Goal: Transaction & Acquisition: Book appointment/travel/reservation

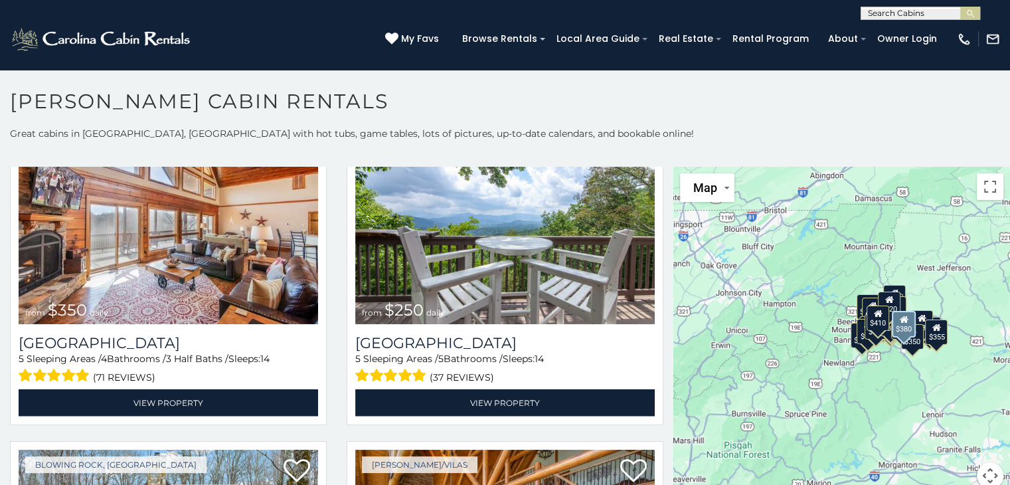
scroll to position [2922, 0]
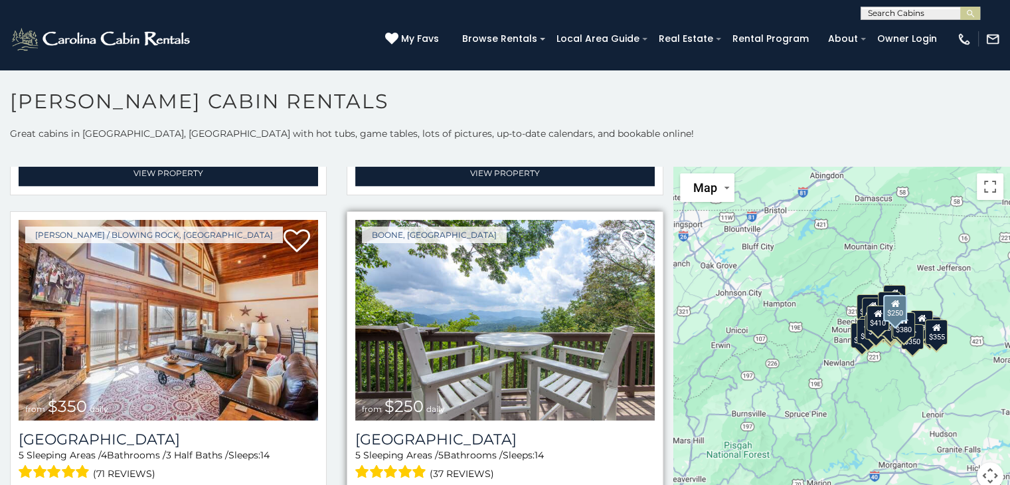
click at [534, 331] on img at bounding box center [505, 320] width 300 height 201
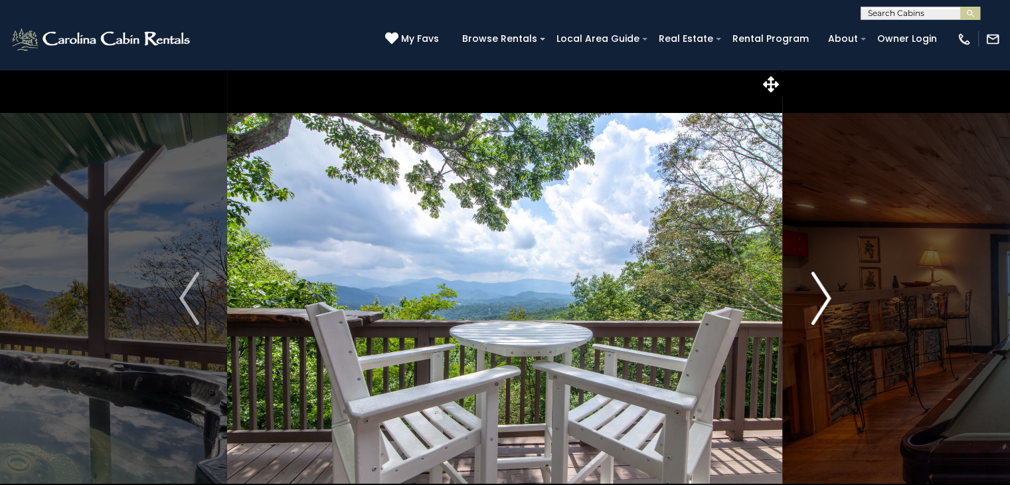
click at [822, 295] on img "Next" at bounding box center [821, 298] width 20 height 53
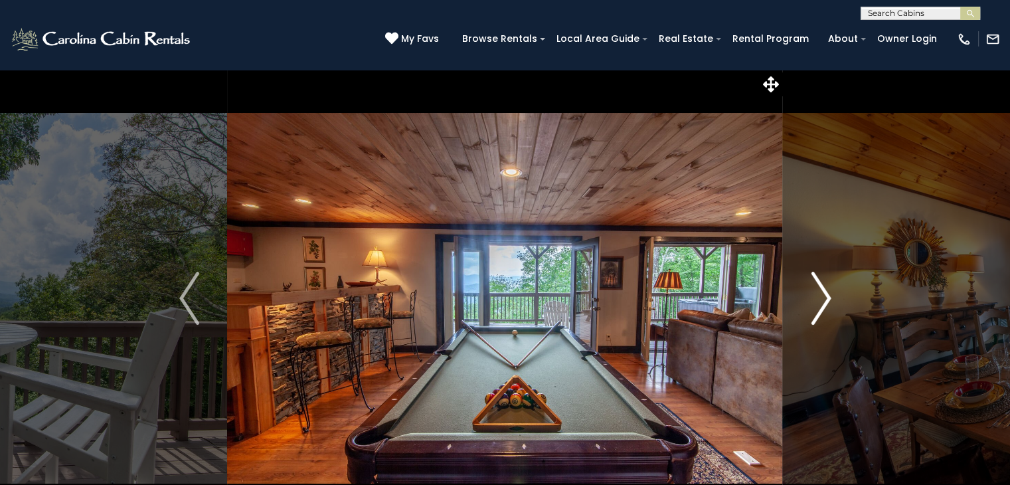
click at [822, 295] on img "Next" at bounding box center [821, 298] width 20 height 53
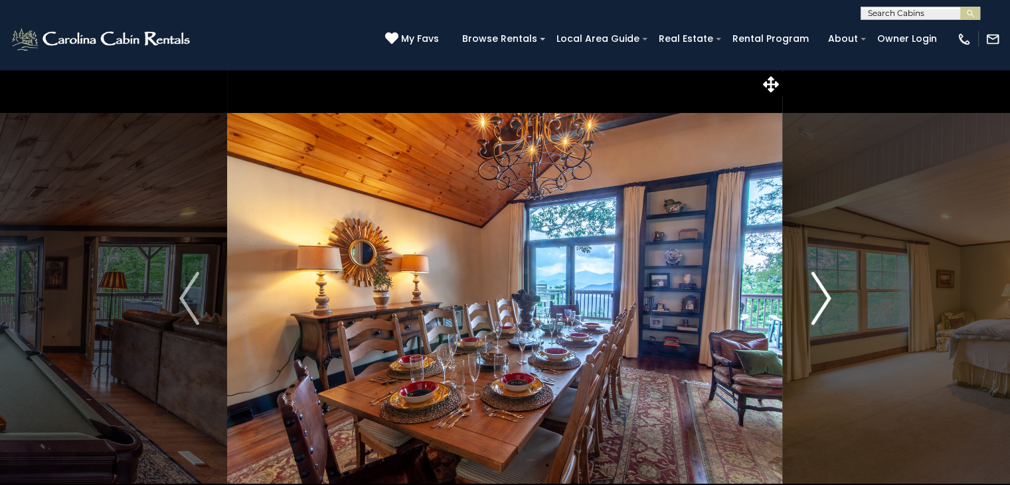
click at [822, 295] on img "Next" at bounding box center [821, 298] width 20 height 53
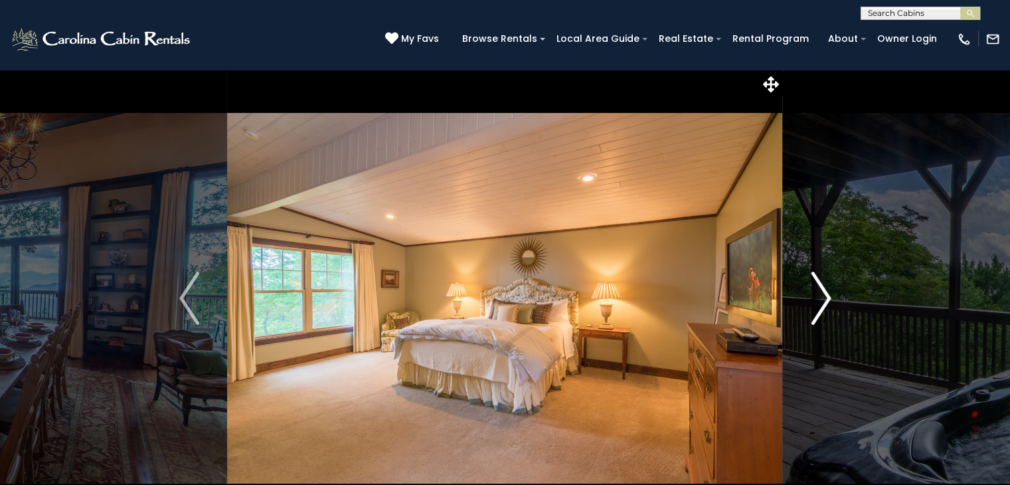
click at [822, 295] on img "Next" at bounding box center [821, 298] width 20 height 53
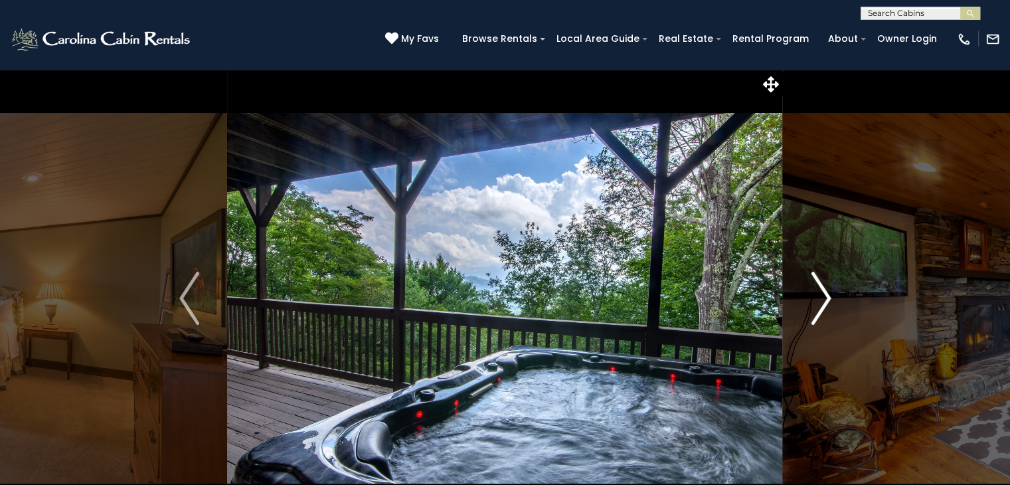
click at [822, 295] on img "Next" at bounding box center [821, 298] width 20 height 53
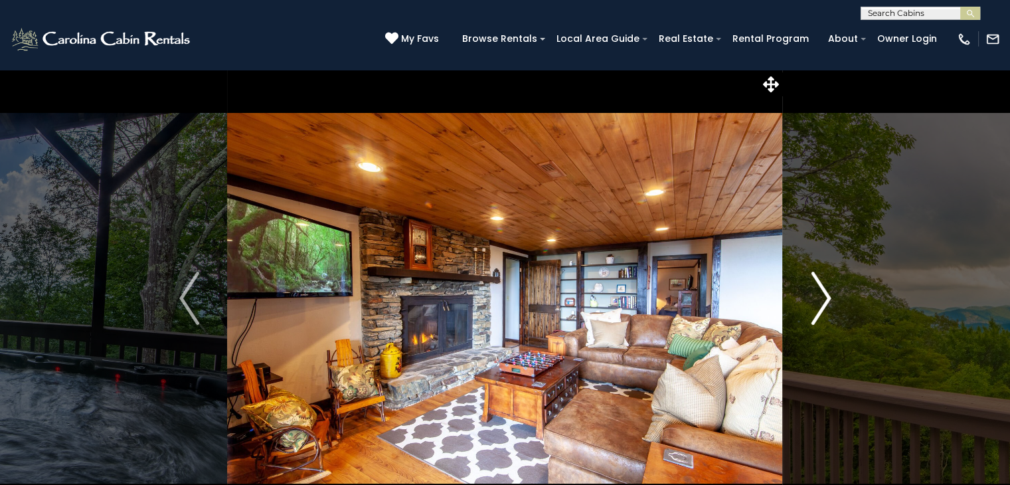
click at [822, 295] on img "Next" at bounding box center [821, 298] width 20 height 53
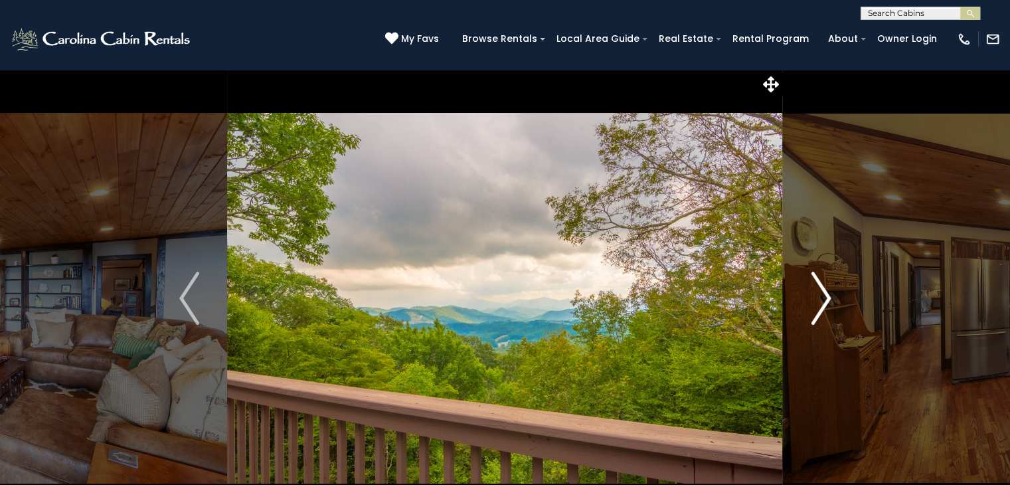
click at [822, 295] on img "Next" at bounding box center [821, 298] width 20 height 53
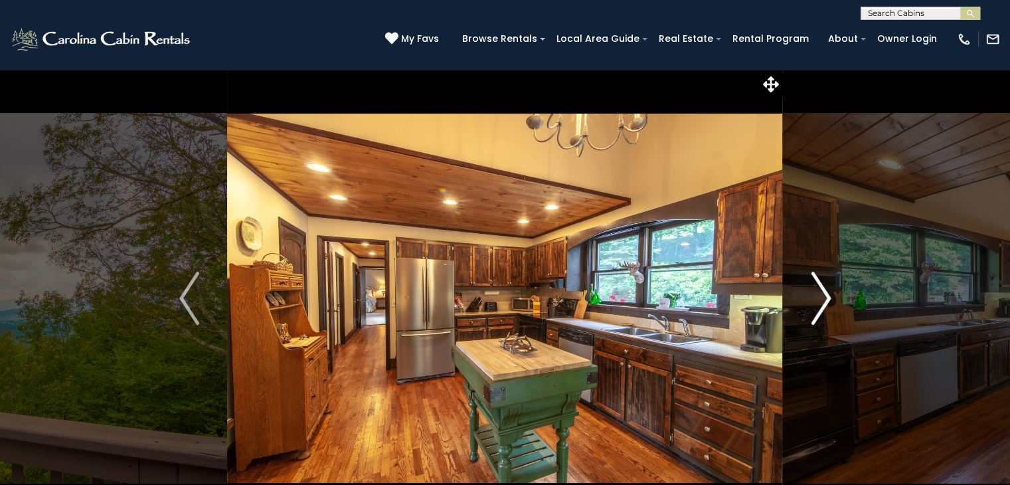
click at [822, 295] on img "Next" at bounding box center [821, 298] width 20 height 53
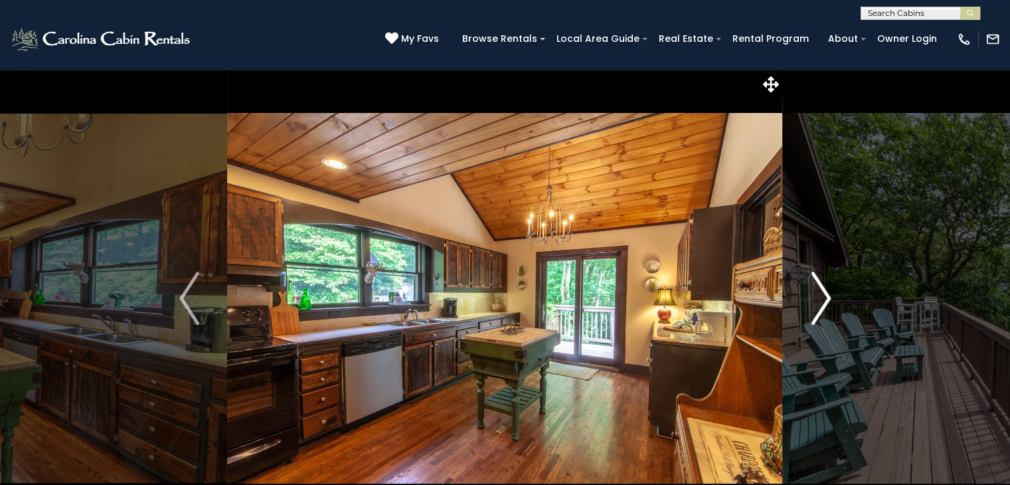
click at [822, 295] on img "Next" at bounding box center [821, 298] width 20 height 53
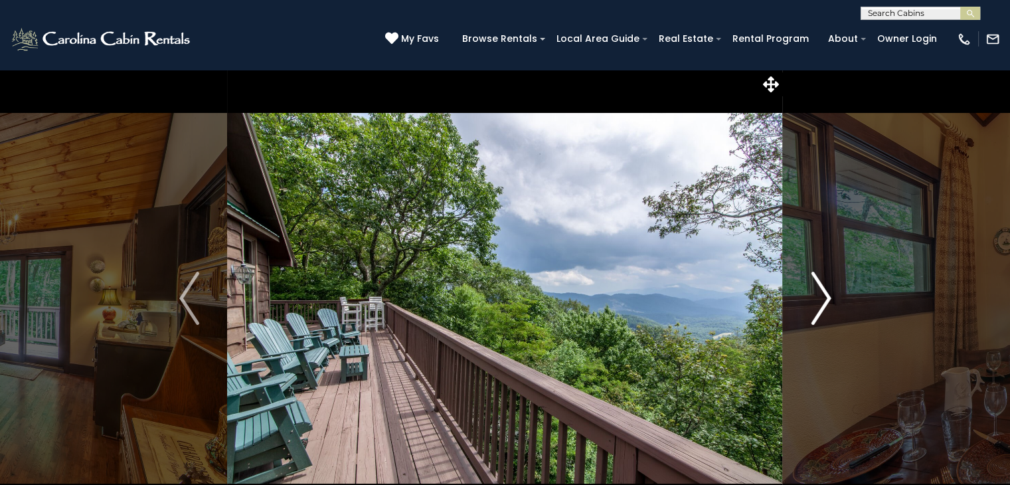
click at [822, 295] on img "Next" at bounding box center [821, 298] width 20 height 53
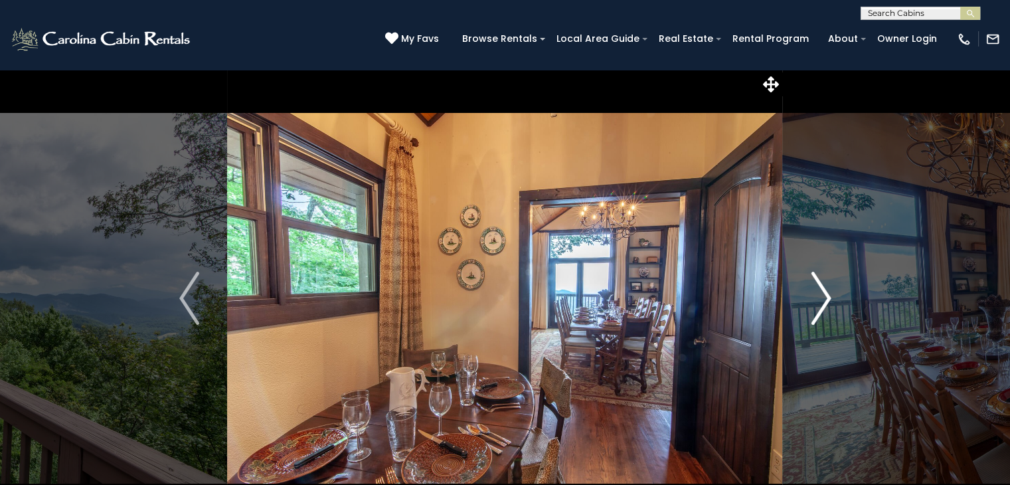
click at [822, 295] on img "Next" at bounding box center [821, 298] width 20 height 53
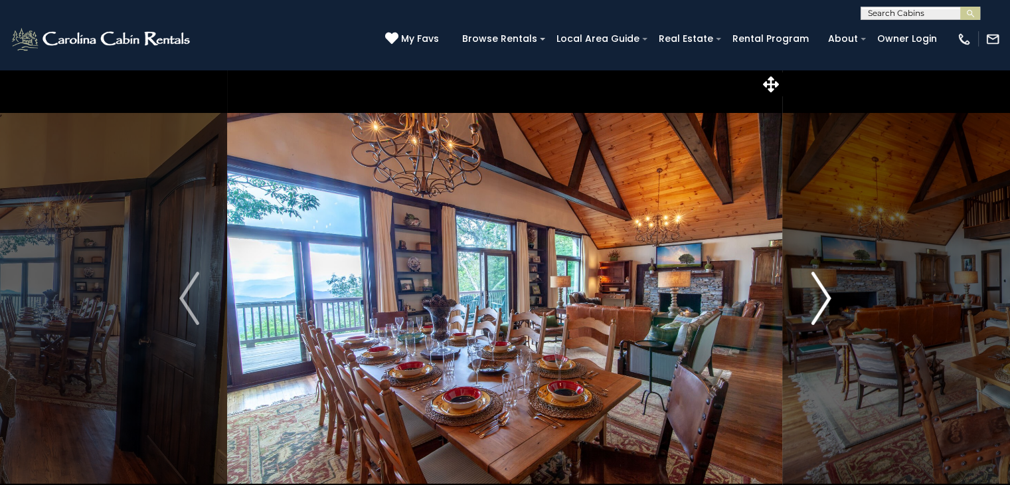
click at [822, 295] on img "Next" at bounding box center [821, 298] width 20 height 53
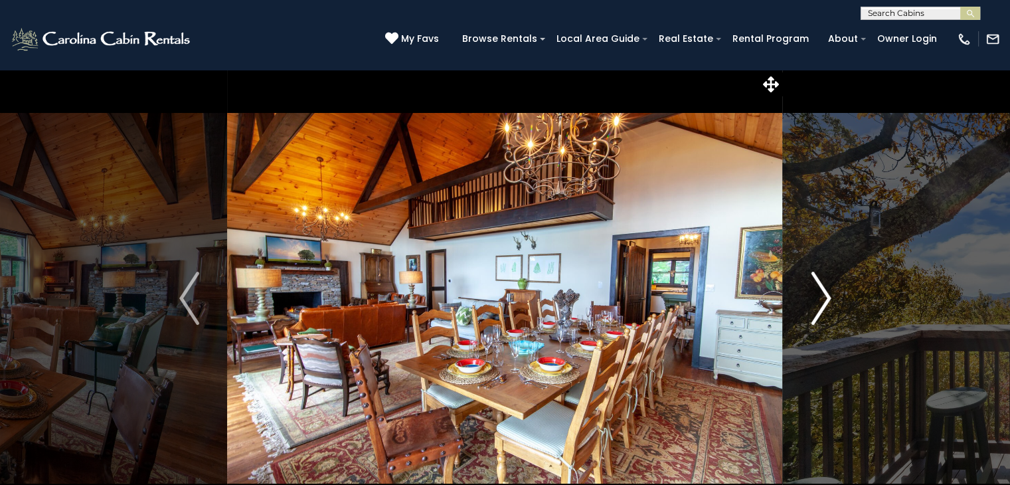
click at [822, 295] on img "Next" at bounding box center [821, 298] width 20 height 53
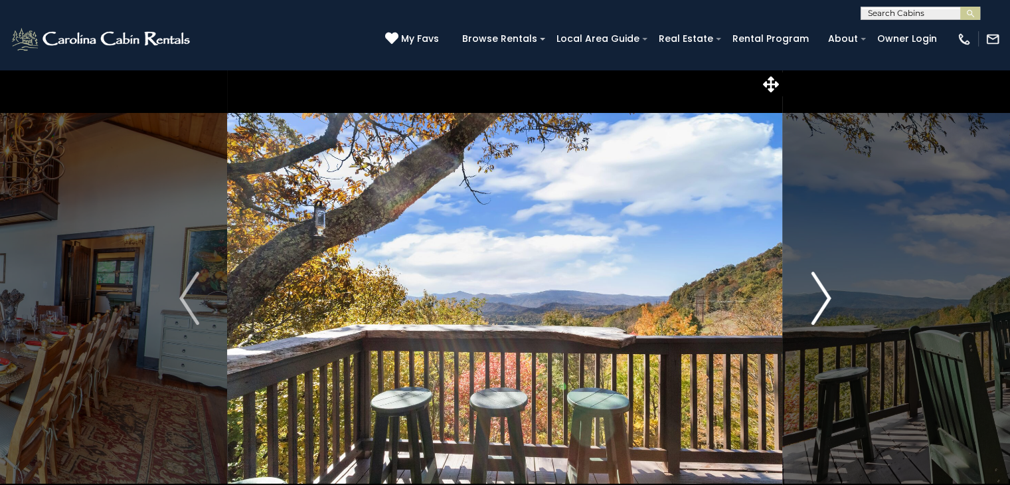
click at [822, 295] on img "Next" at bounding box center [821, 298] width 20 height 53
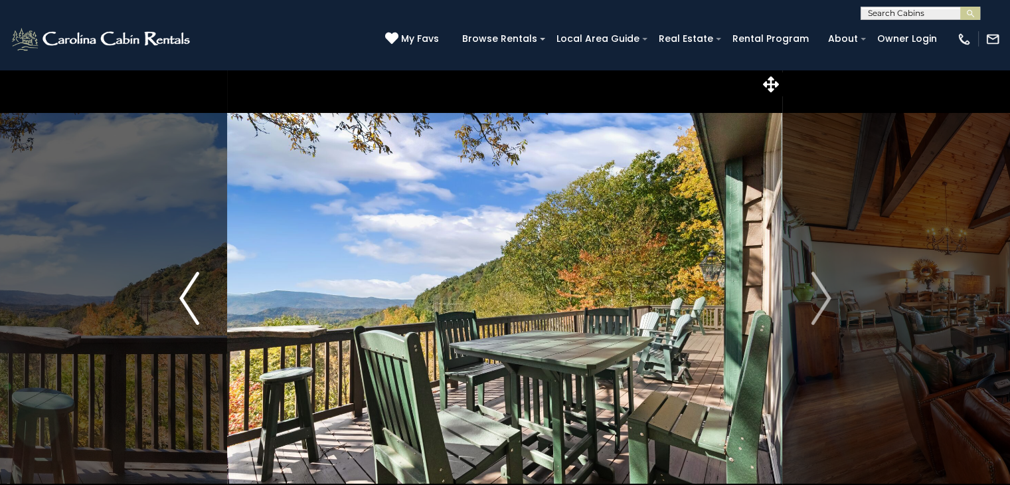
click at [197, 293] on img "Previous" at bounding box center [189, 298] width 20 height 53
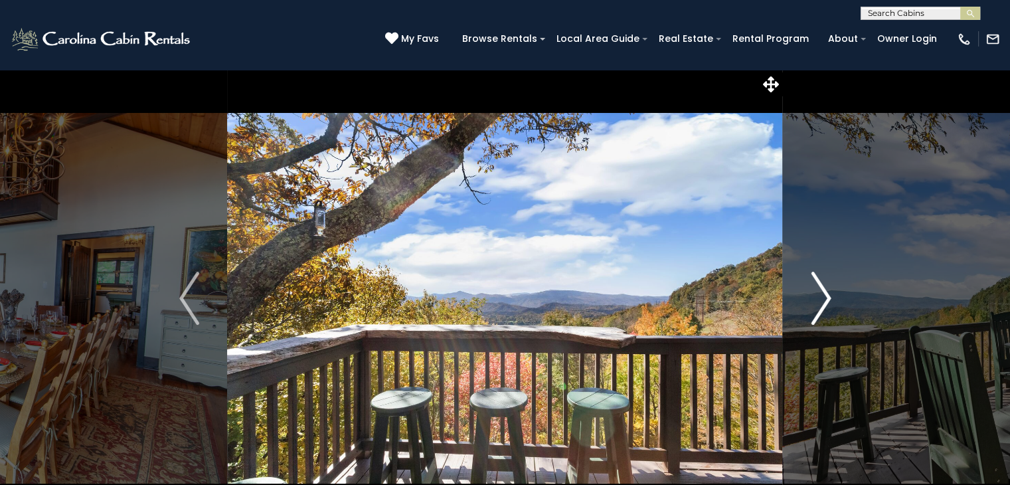
click at [825, 292] on img "Next" at bounding box center [821, 298] width 20 height 53
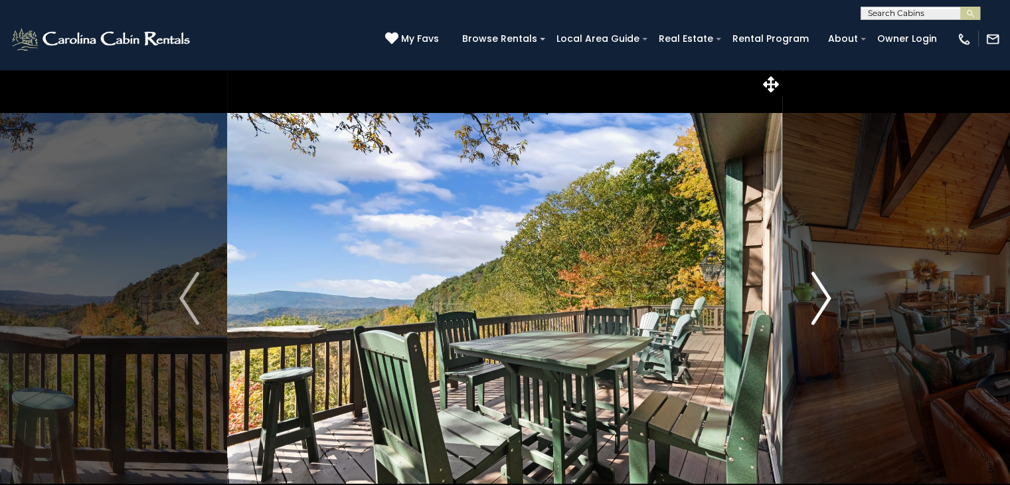
click at [825, 292] on img "Next" at bounding box center [821, 298] width 20 height 53
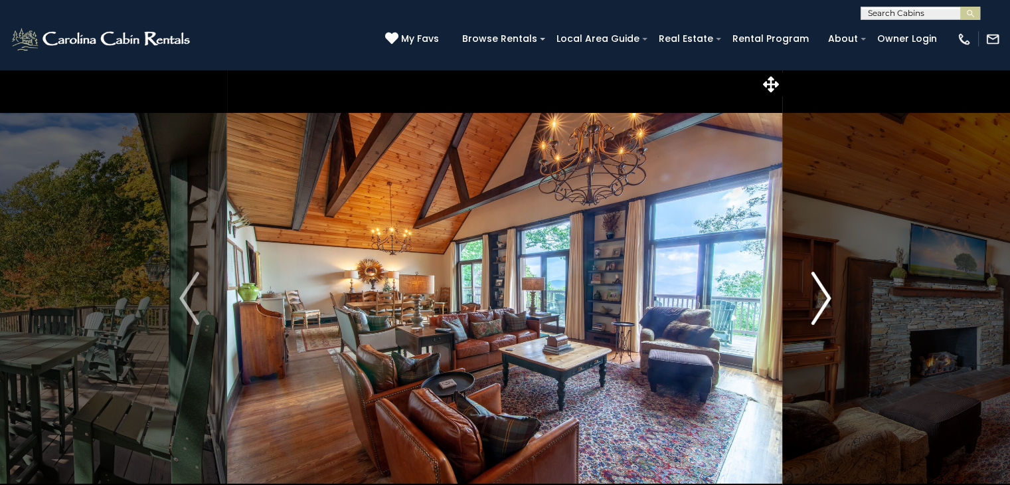
click at [825, 292] on img "Next" at bounding box center [821, 298] width 20 height 53
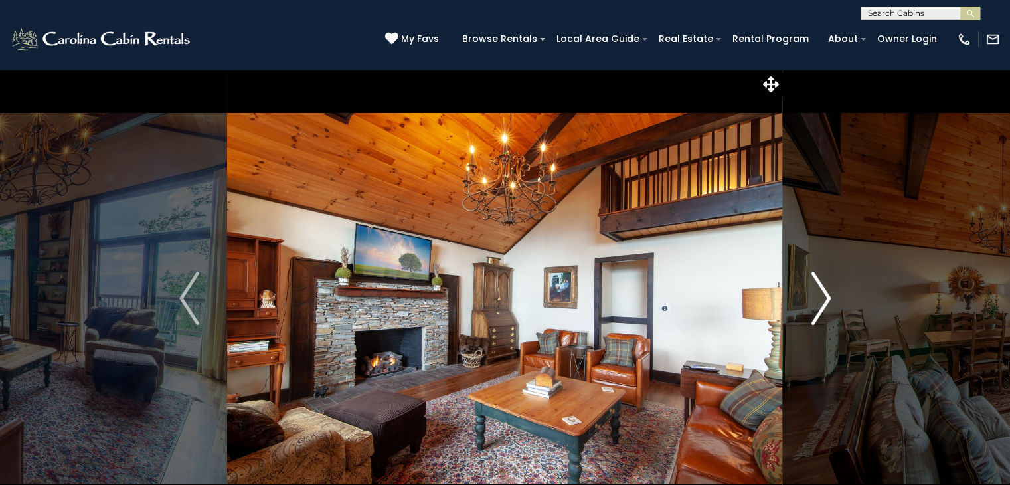
click at [825, 292] on img "Next" at bounding box center [821, 298] width 20 height 53
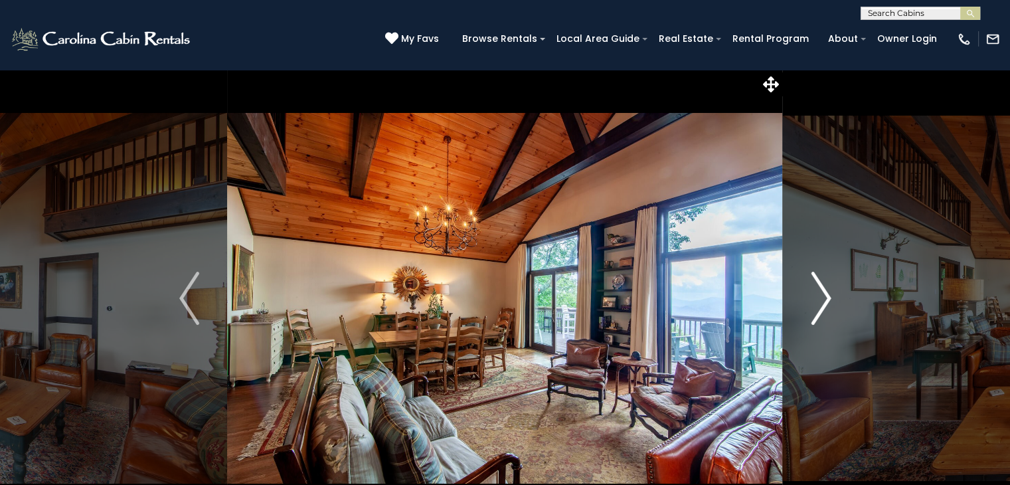
click at [825, 292] on img "Next" at bounding box center [821, 298] width 20 height 53
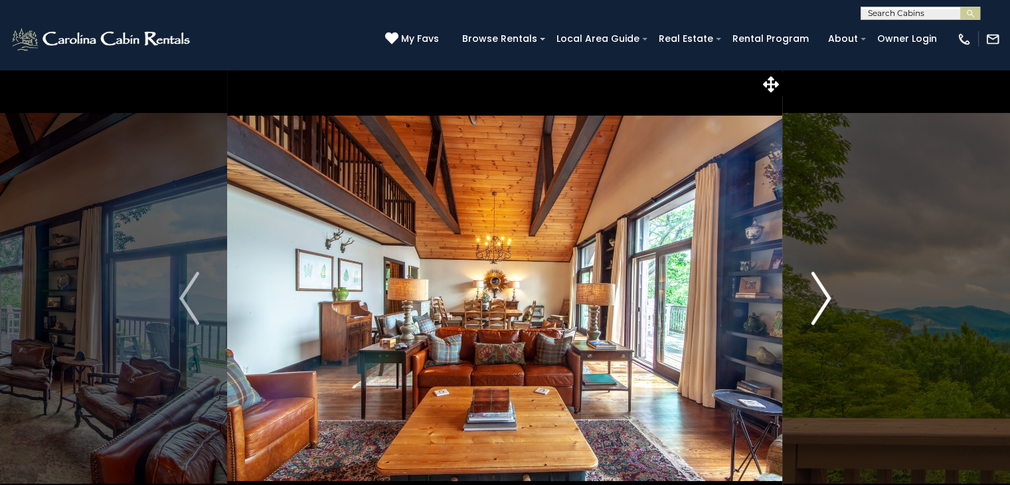
click at [825, 292] on img "Next" at bounding box center [821, 298] width 20 height 53
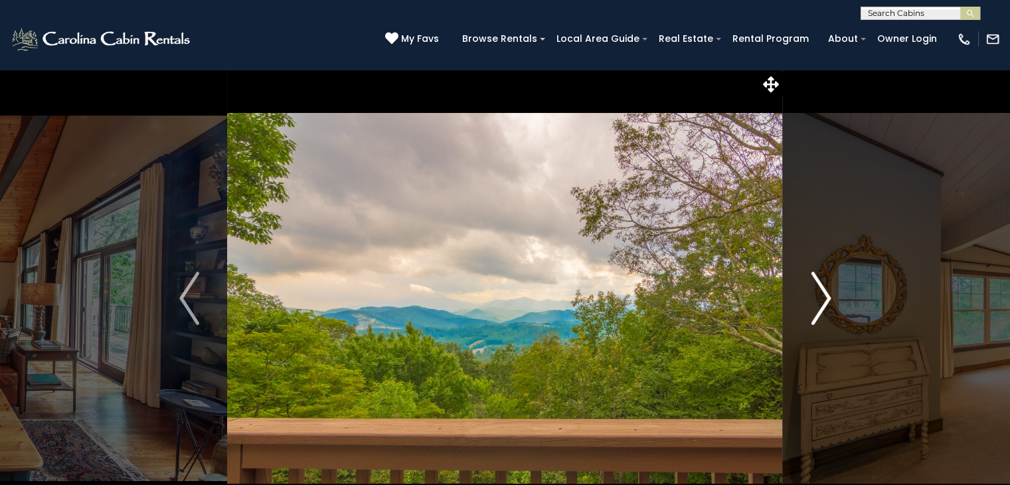
click at [825, 292] on img "Next" at bounding box center [821, 298] width 20 height 53
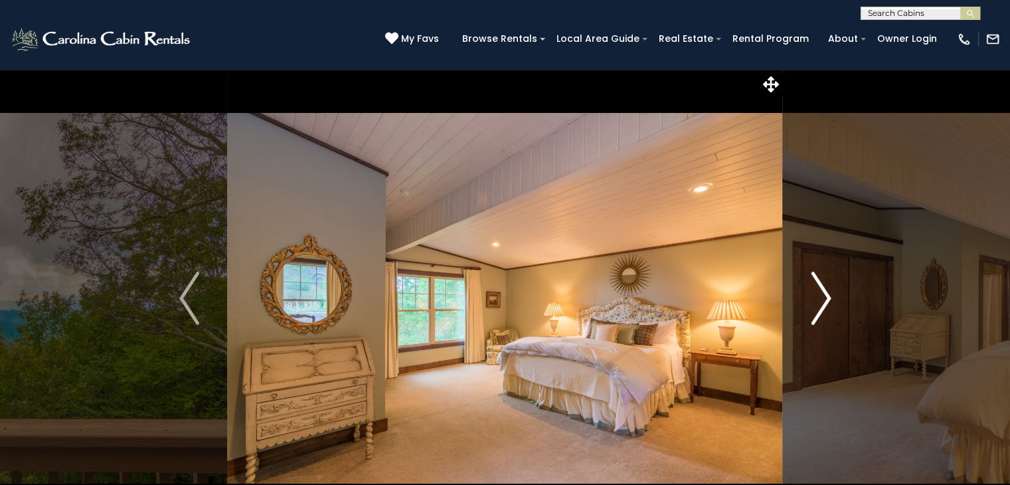
click at [825, 292] on img "Next" at bounding box center [821, 298] width 20 height 53
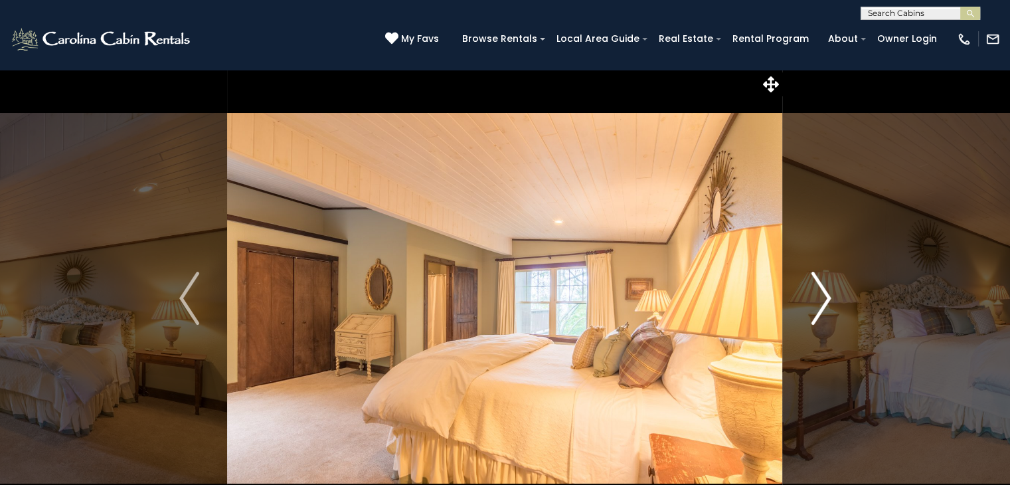
click at [825, 292] on img "Next" at bounding box center [821, 298] width 20 height 53
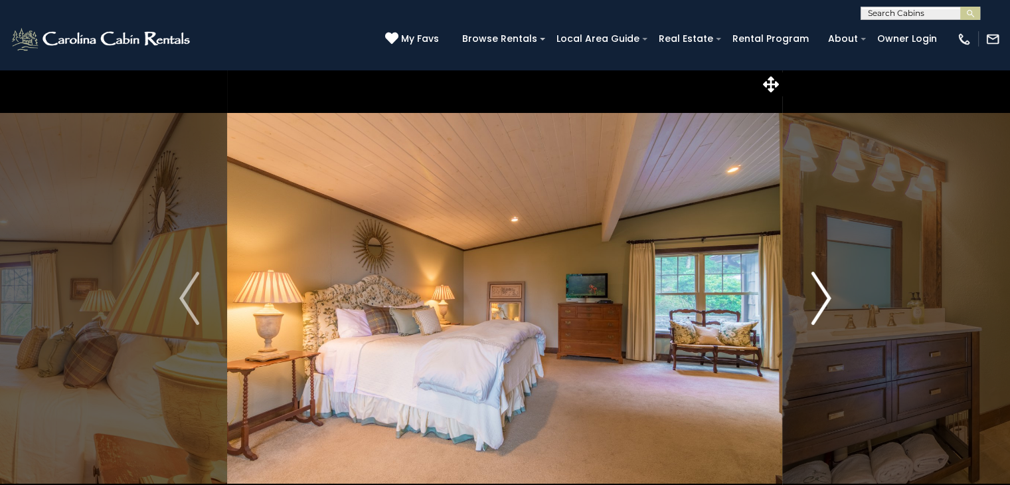
click at [825, 292] on img "Next" at bounding box center [821, 298] width 20 height 53
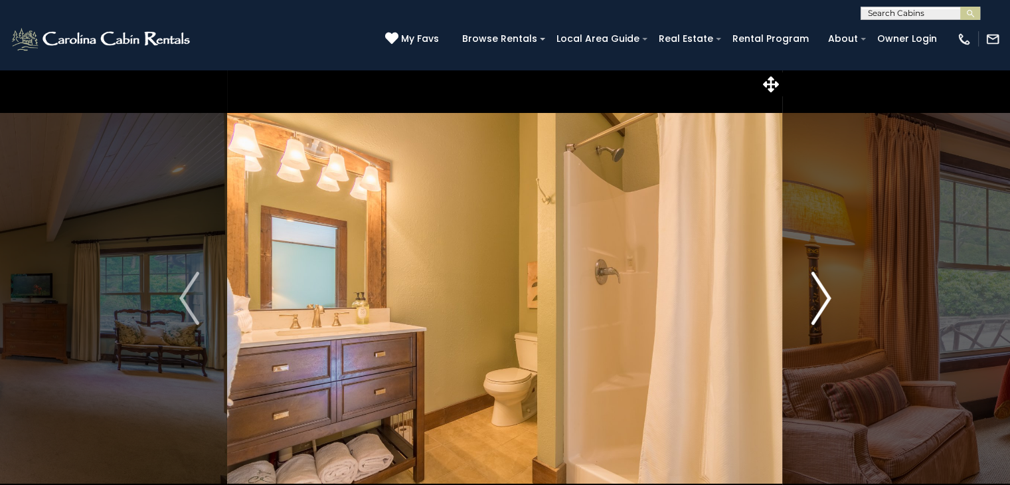
click at [825, 292] on img "Next" at bounding box center [821, 298] width 20 height 53
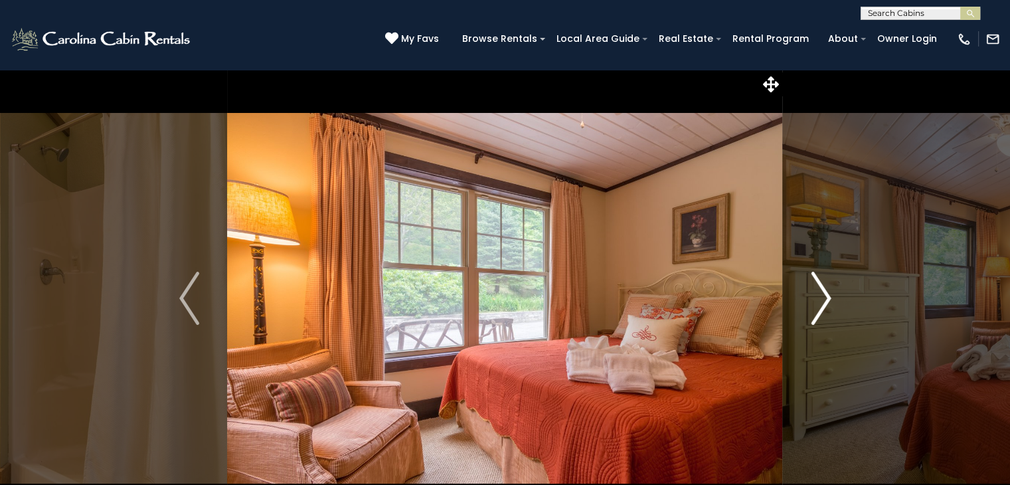
click at [825, 292] on img "Next" at bounding box center [821, 298] width 20 height 53
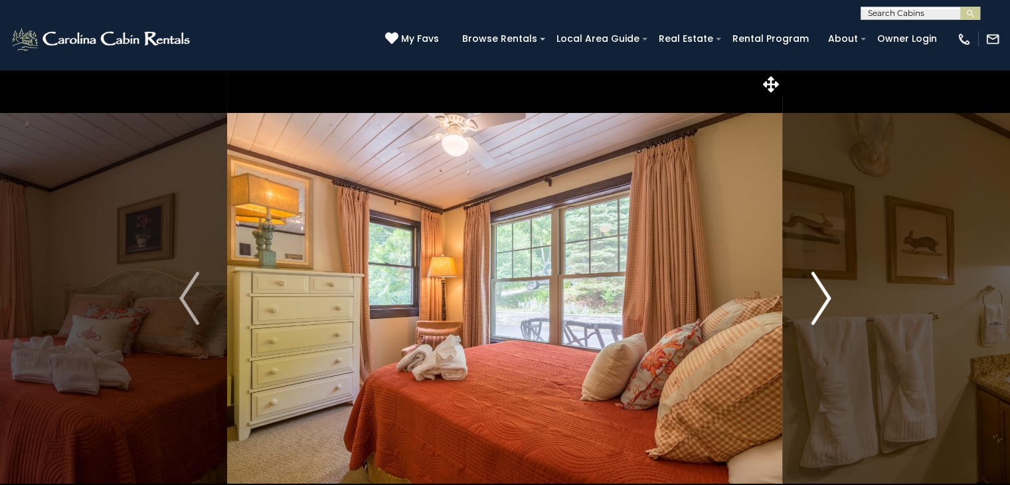
click at [825, 292] on img "Next" at bounding box center [821, 298] width 20 height 53
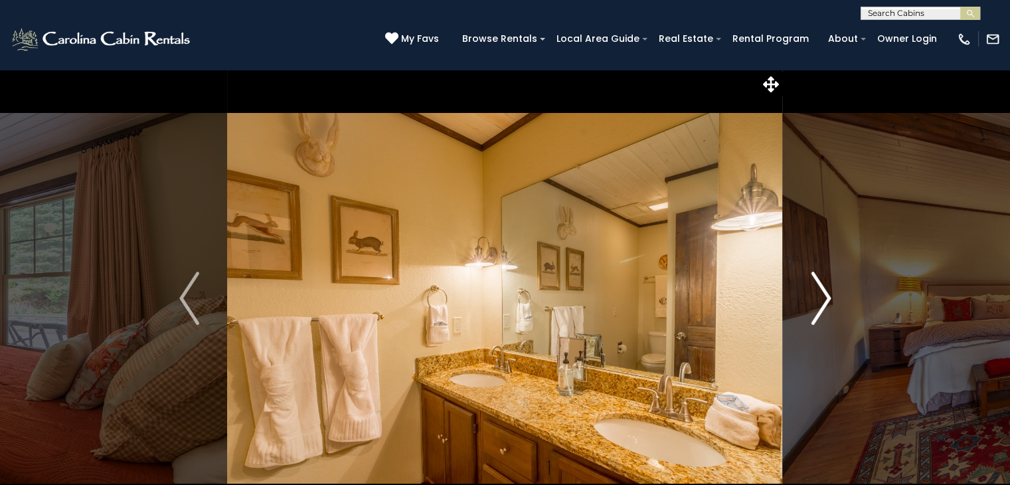
click at [825, 292] on img "Next" at bounding box center [821, 298] width 20 height 53
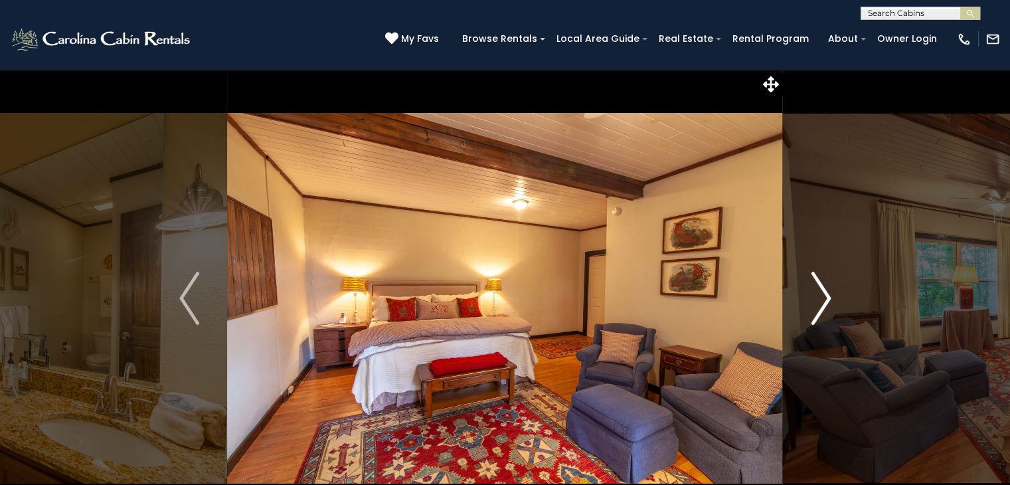
click at [825, 292] on img "Next" at bounding box center [821, 298] width 20 height 53
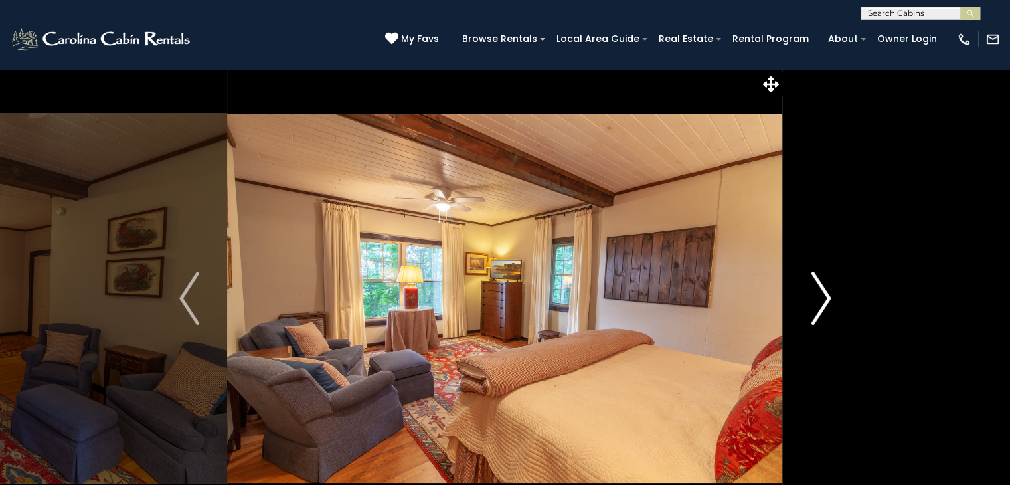
click at [825, 292] on img "Next" at bounding box center [821, 298] width 20 height 53
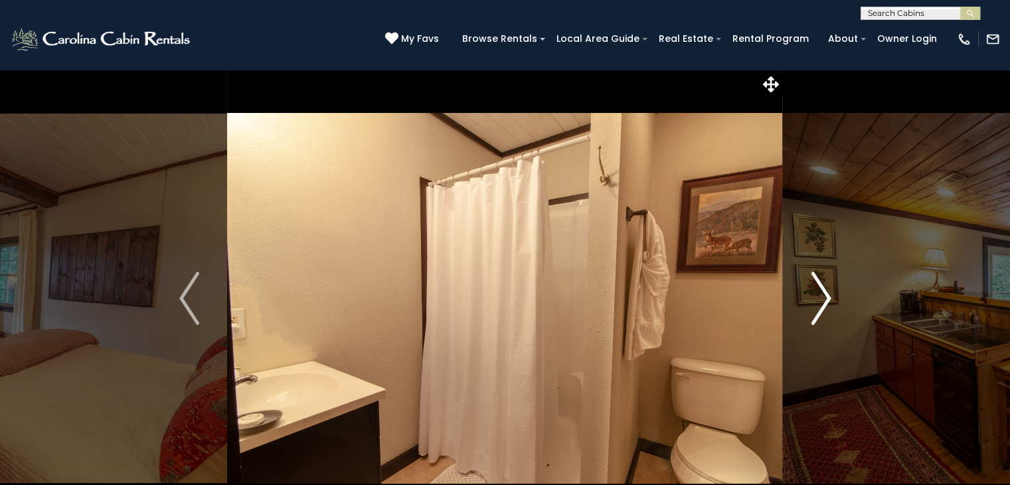
click at [825, 292] on img "Next" at bounding box center [821, 298] width 20 height 53
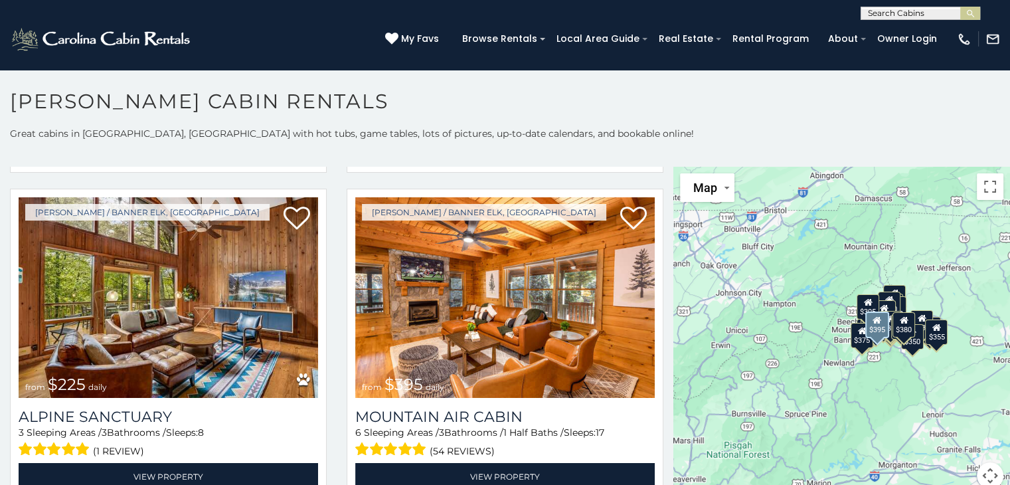
scroll to position [4251, 0]
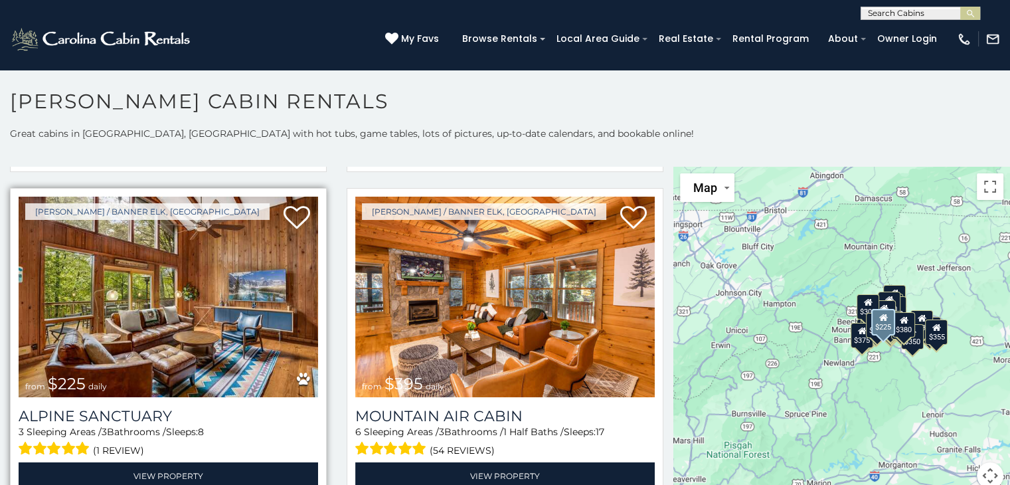
click at [126, 281] on img at bounding box center [169, 297] width 300 height 201
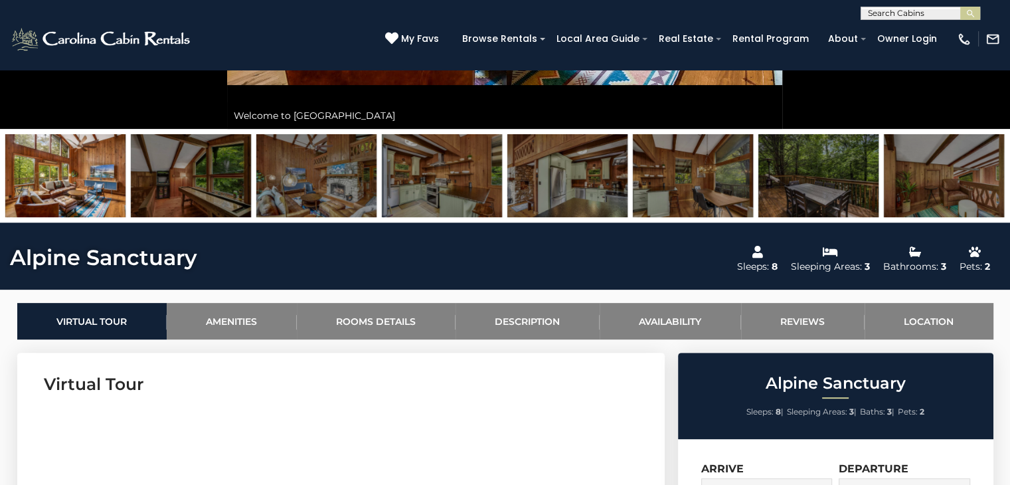
scroll to position [332, 0]
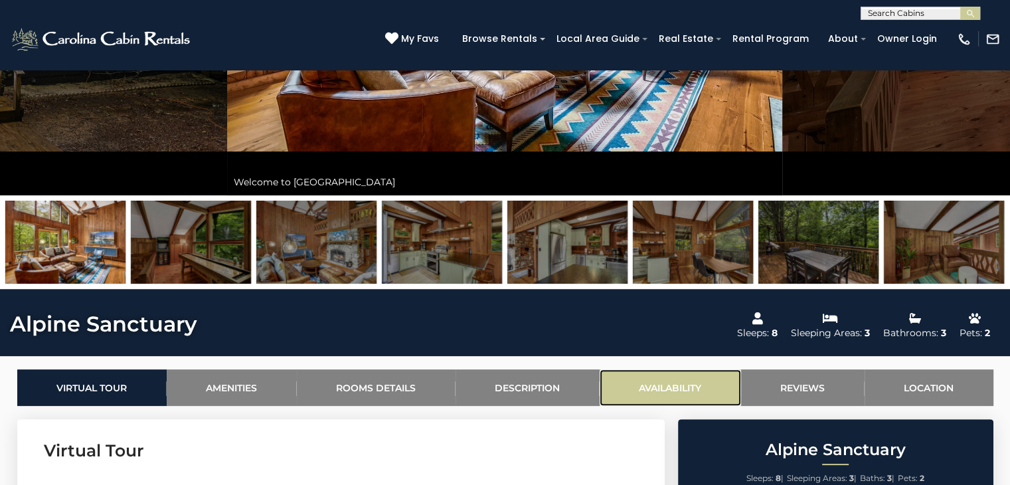
click at [668, 382] on link "Availability" at bounding box center [670, 387] width 141 height 37
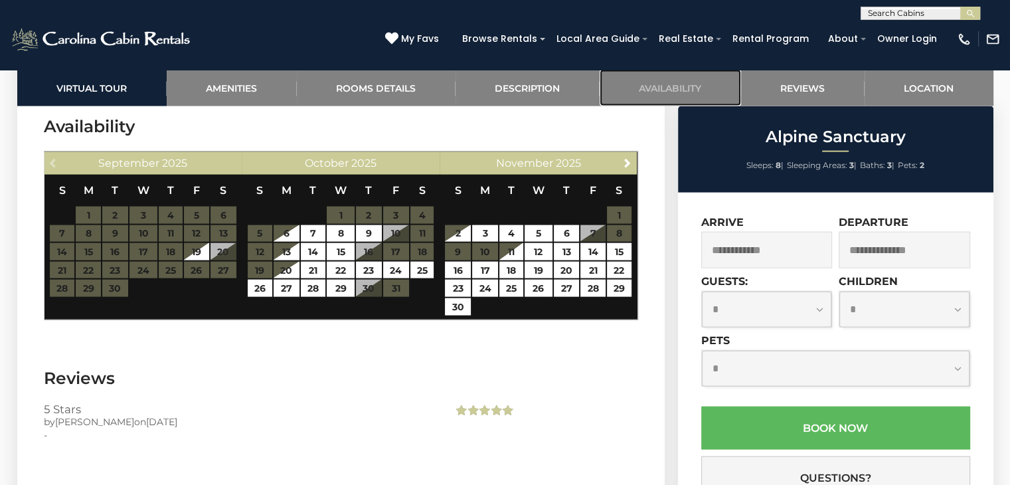
scroll to position [2946, 0]
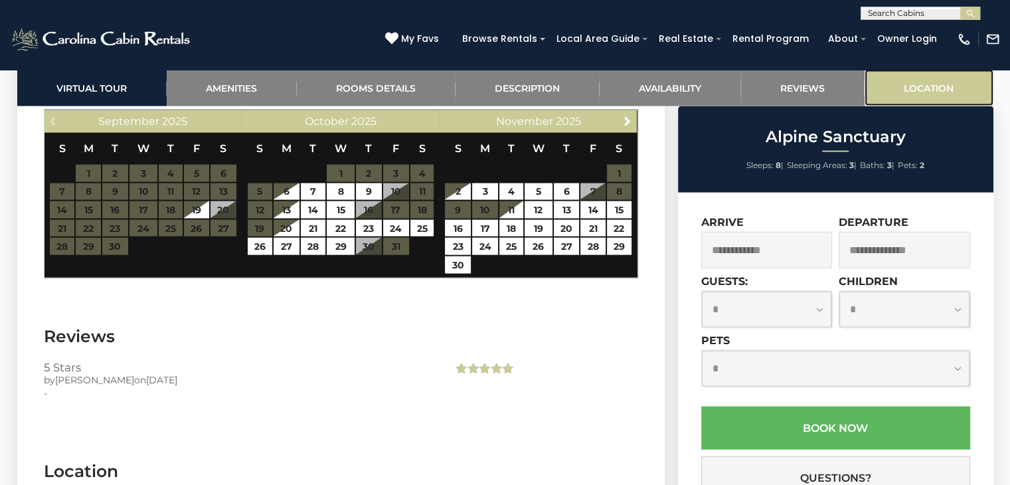
click at [922, 83] on link "Location" at bounding box center [929, 88] width 129 height 37
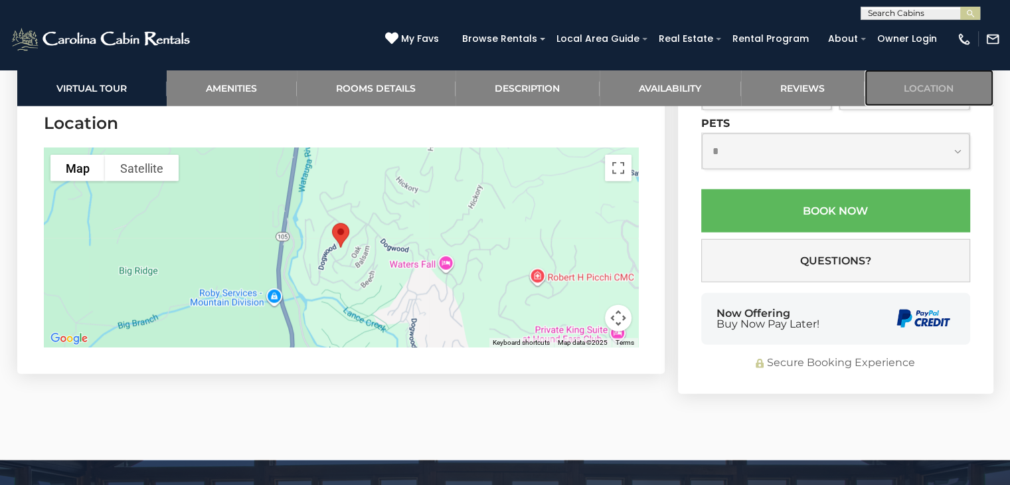
scroll to position [3265, 0]
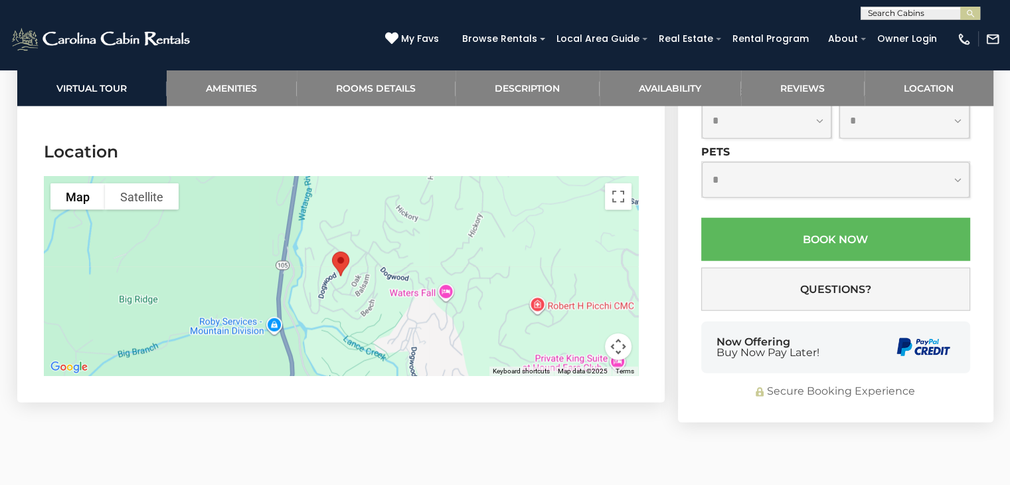
click at [616, 333] on button "Map camera controls" at bounding box center [618, 346] width 27 height 27
click at [549, 267] on button "Move up" at bounding box center [552, 280] width 27 height 27
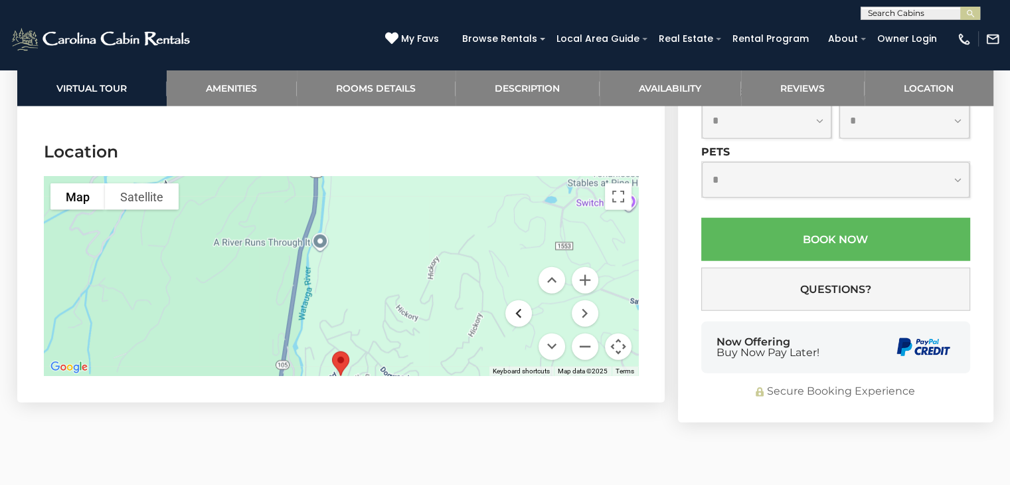
click at [516, 300] on button "Move left" at bounding box center [518, 313] width 27 height 27
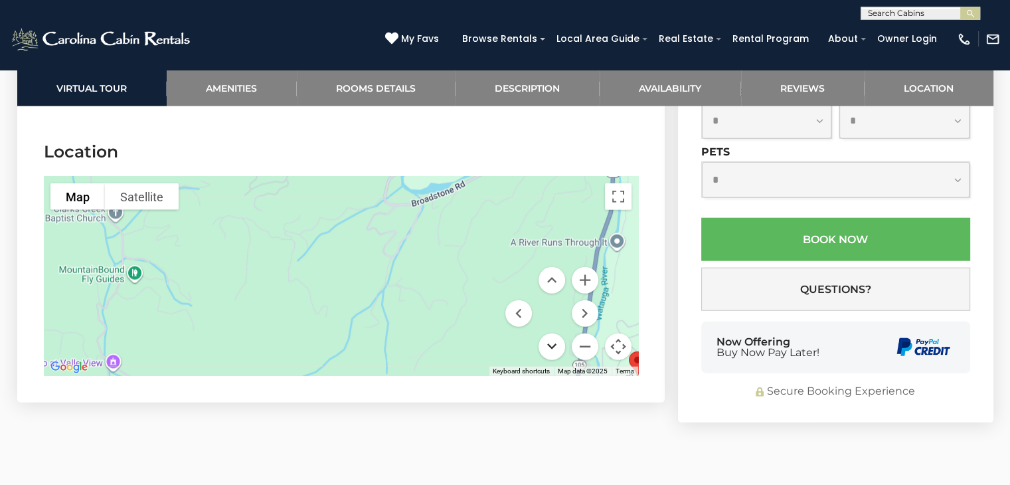
click at [547, 333] on button "Move down" at bounding box center [552, 346] width 27 height 27
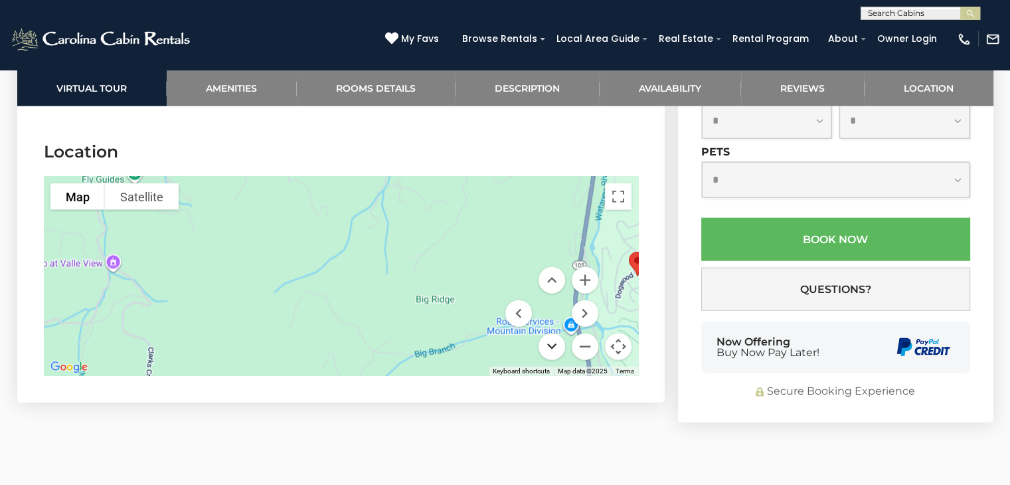
click at [547, 333] on button "Move down" at bounding box center [552, 346] width 27 height 27
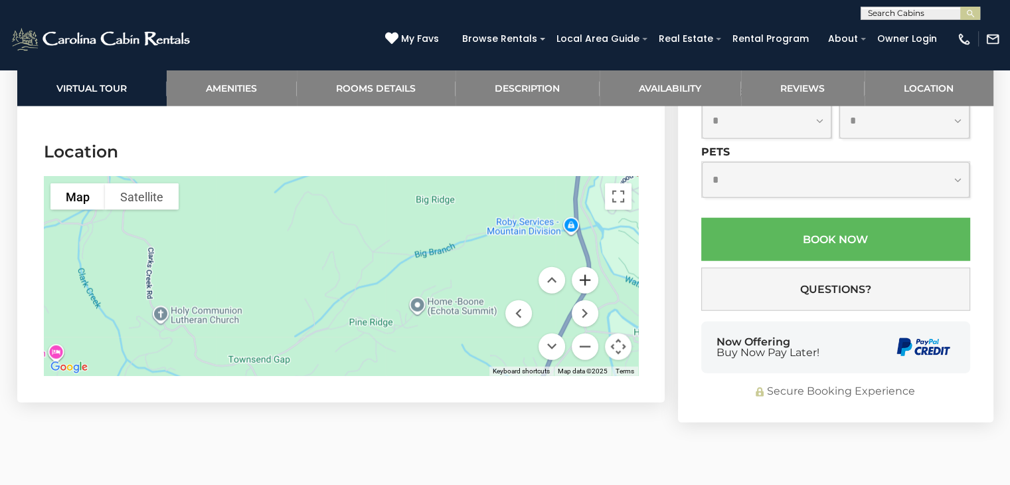
click at [582, 267] on button "Zoom in" at bounding box center [585, 280] width 27 height 27
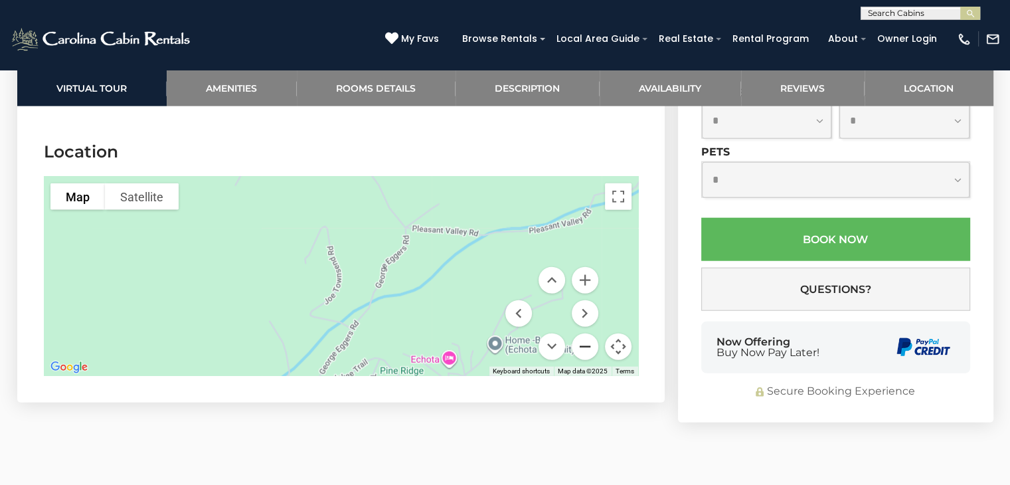
click at [584, 333] on button "Zoom out" at bounding box center [585, 346] width 27 height 27
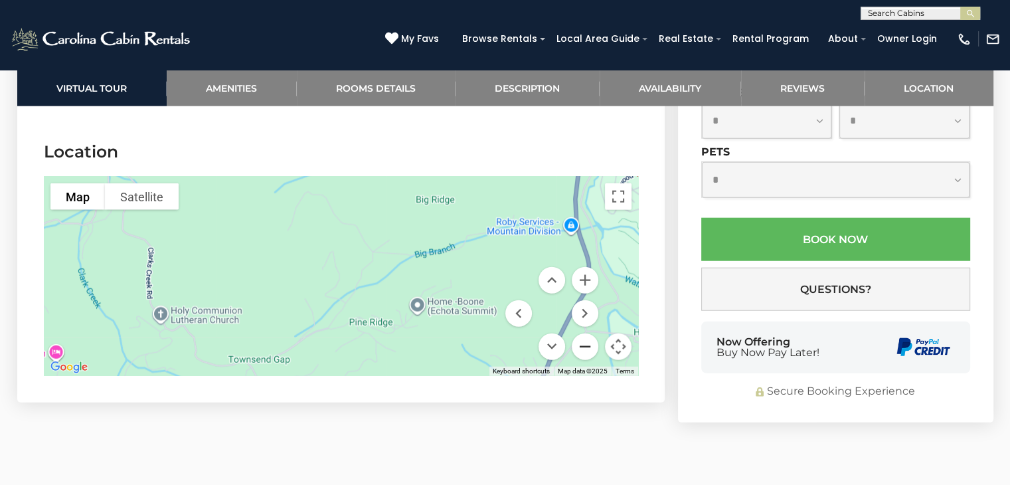
click at [584, 333] on button "Zoom out" at bounding box center [585, 346] width 27 height 27
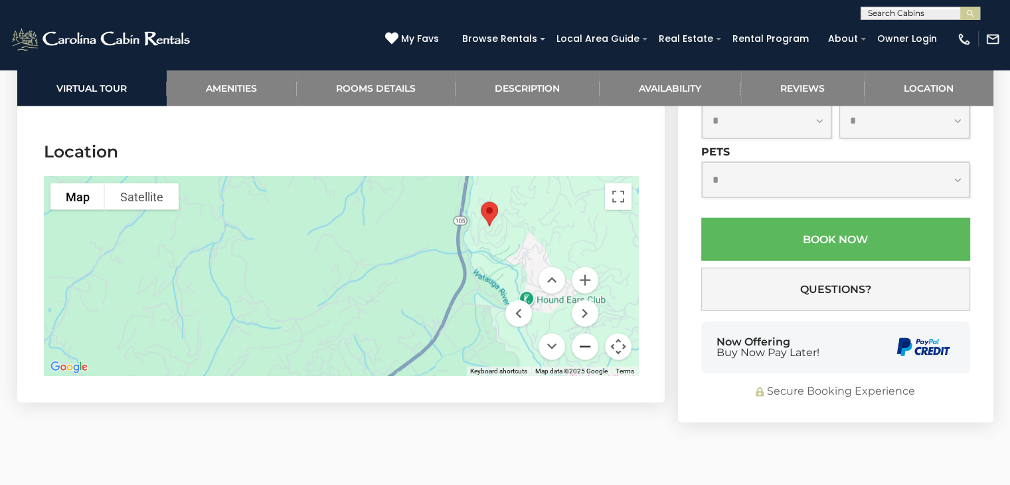
click at [584, 333] on button "Zoom out" at bounding box center [585, 346] width 27 height 27
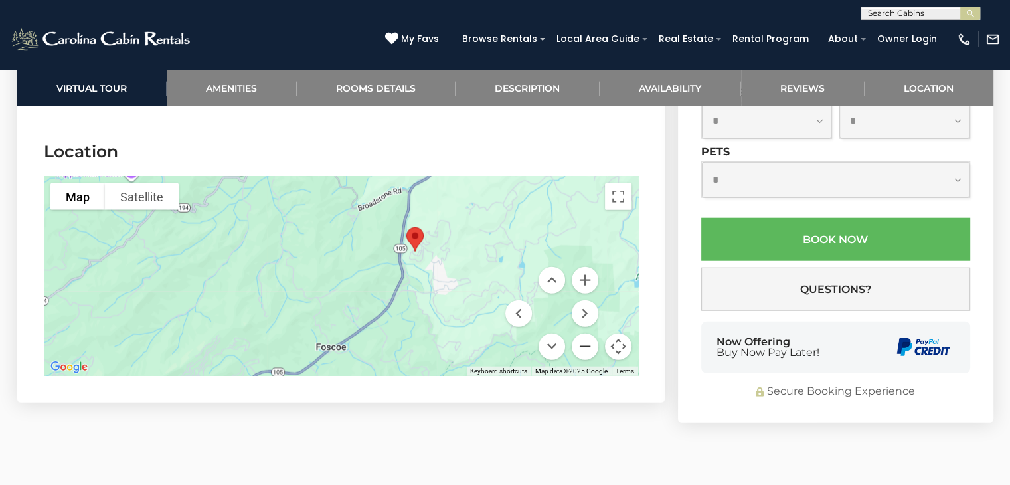
click at [584, 333] on button "Zoom out" at bounding box center [585, 346] width 27 height 27
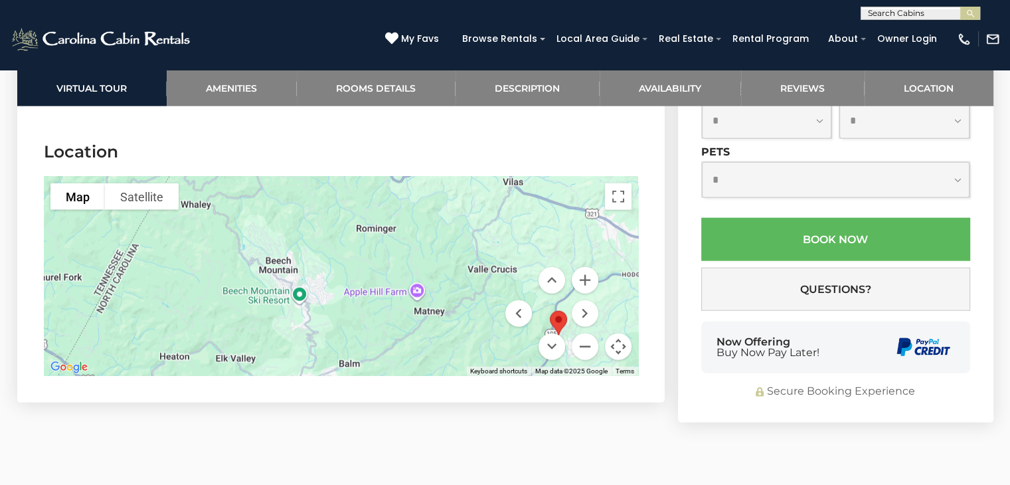
drag, startPoint x: 125, startPoint y: 292, endPoint x: 308, endPoint y: 363, distance: 196.9
click at [308, 363] on section "Location To navigate the map with touch gestures double-tap and hold your finge…" at bounding box center [341, 261] width 648 height 282
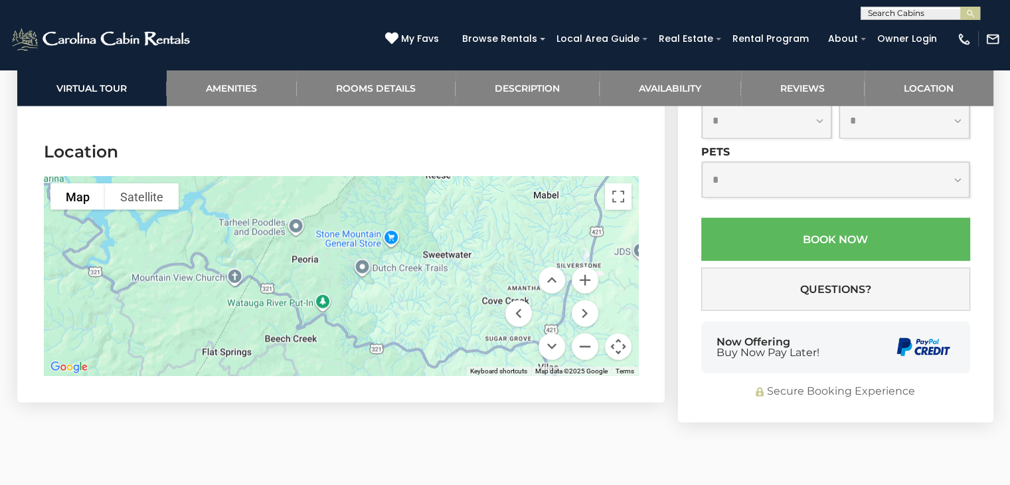
drag, startPoint x: 523, startPoint y: 168, endPoint x: 557, endPoint y: 357, distance: 192.3
click at [557, 357] on section "Location To navigate the map with touch gestures double-tap and hold your finge…" at bounding box center [341, 261] width 648 height 282
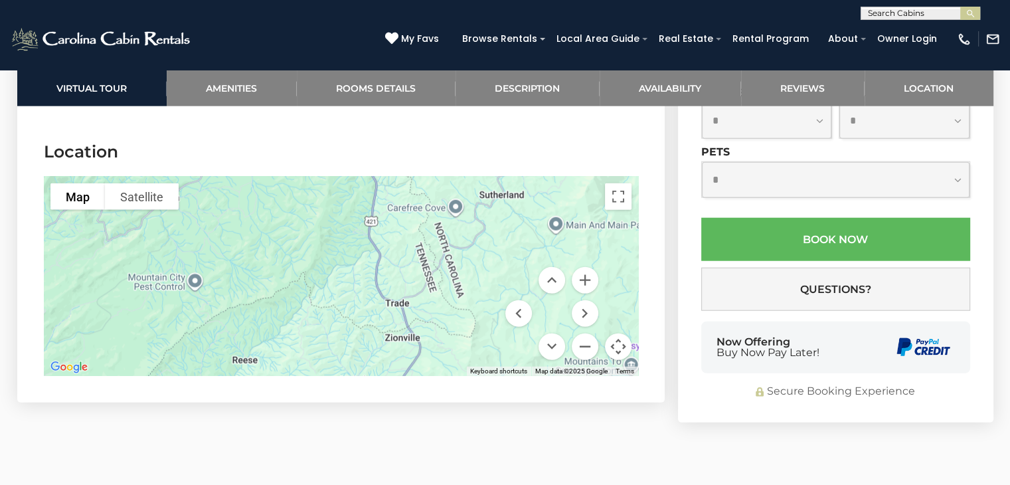
drag, startPoint x: 414, startPoint y: 253, endPoint x: 206, endPoint y: 407, distance: 259.3
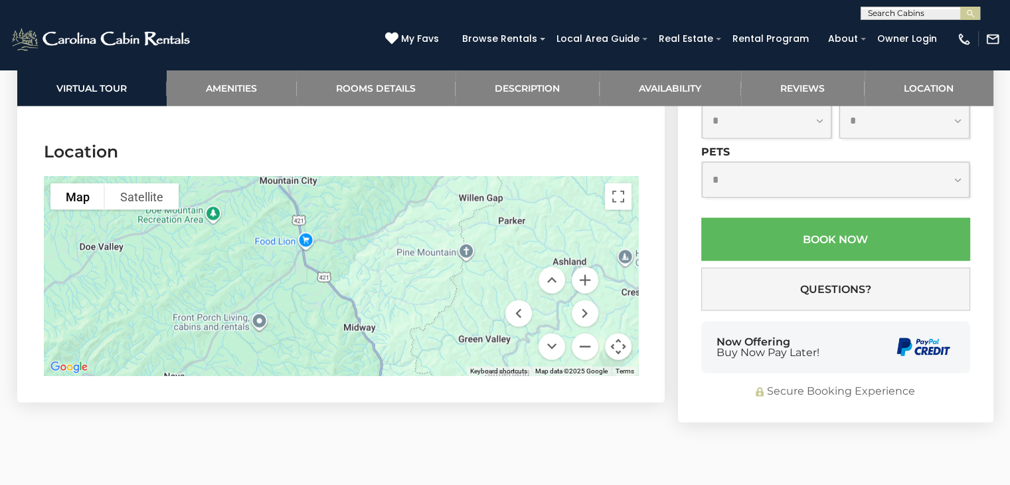
drag, startPoint x: 396, startPoint y: 195, endPoint x: 401, endPoint y: 376, distance: 181.4
click at [401, 376] on section "Location To navigate the map with touch gestures double-tap and hold your finge…" at bounding box center [341, 261] width 648 height 282
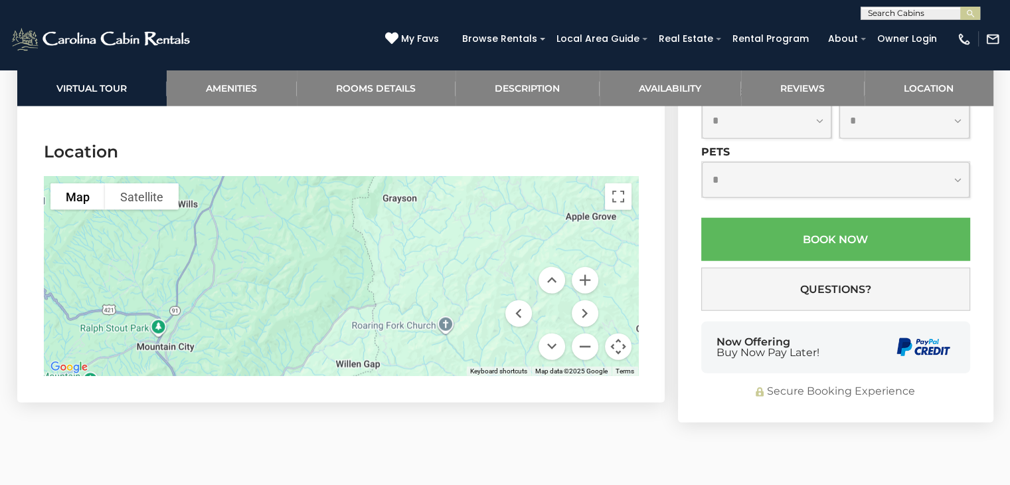
drag, startPoint x: 296, startPoint y: 180, endPoint x: 173, endPoint y: 348, distance: 208.2
click at [173, 348] on div at bounding box center [341, 276] width 594 height 199
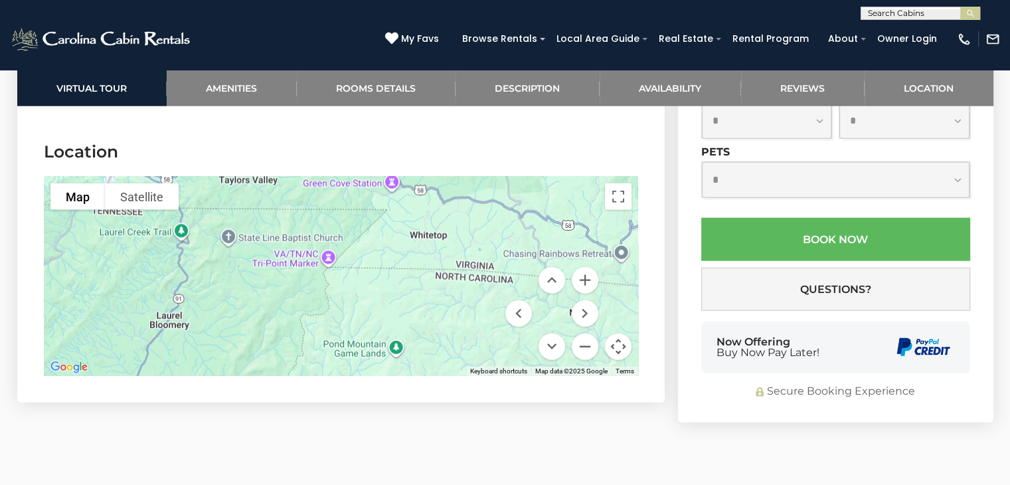
drag, startPoint x: 356, startPoint y: 185, endPoint x: 271, endPoint y: 388, distance: 220.3
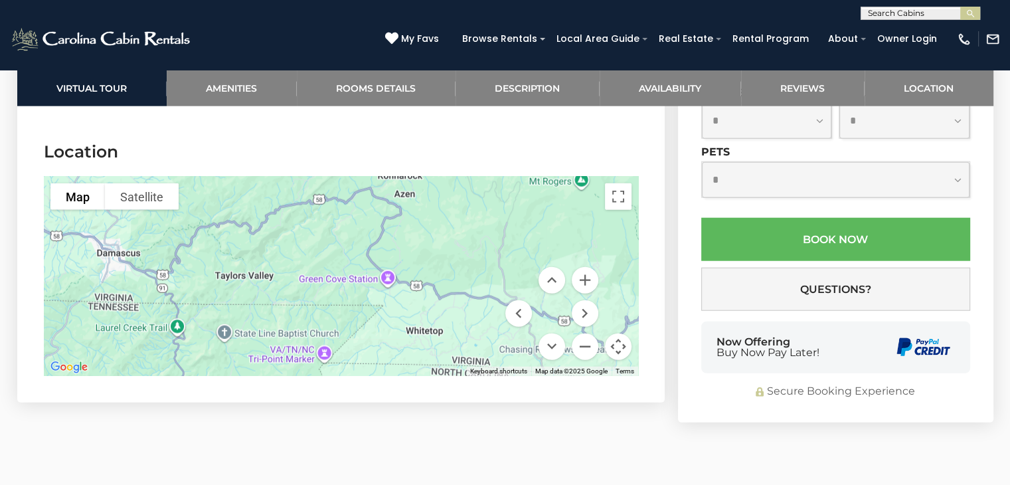
drag, startPoint x: 292, startPoint y: 193, endPoint x: 290, endPoint y: 295, distance: 101.7
click at [290, 295] on div at bounding box center [341, 276] width 594 height 199
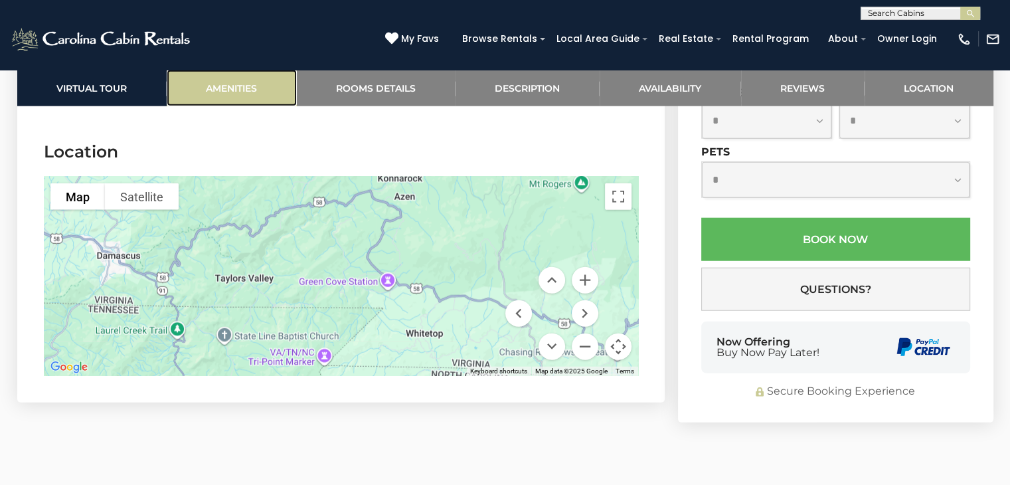
click at [245, 84] on link "Amenities" at bounding box center [232, 88] width 130 height 37
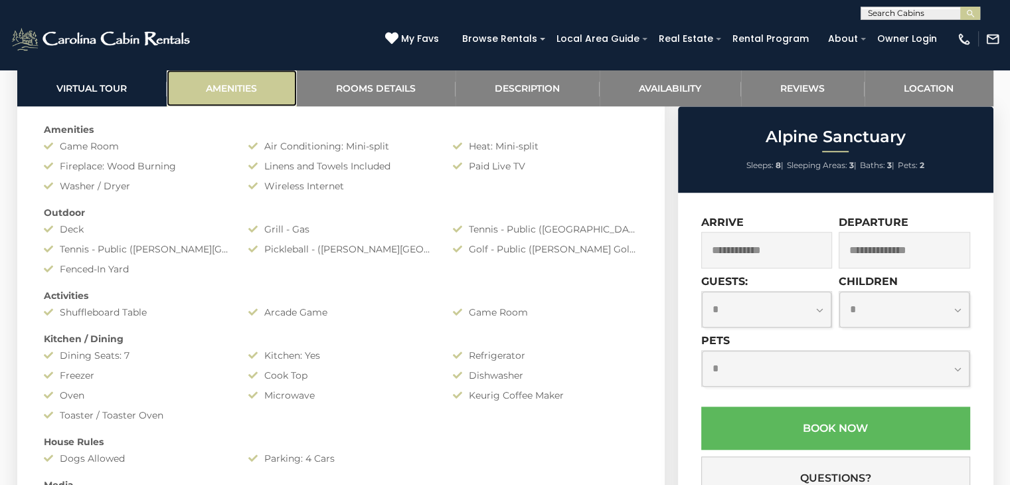
scroll to position [1055, 0]
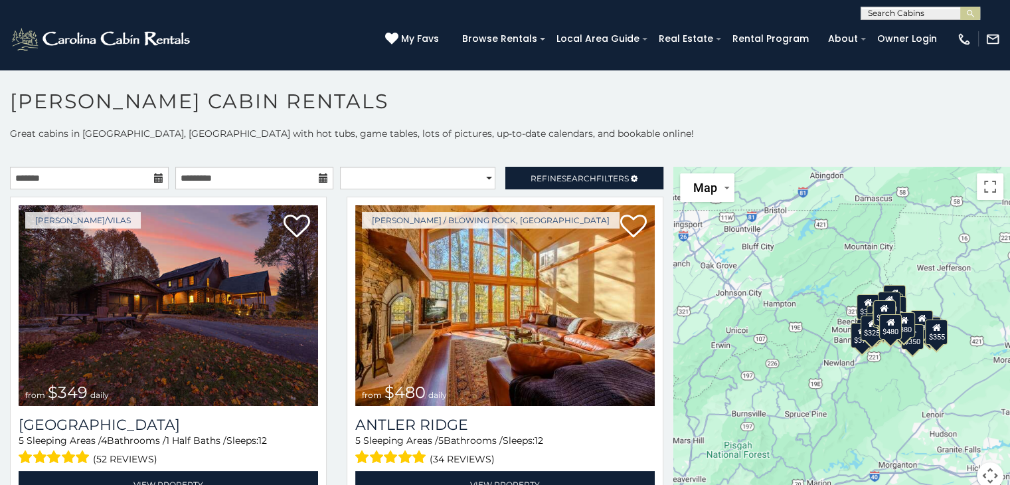
click at [764, 249] on div "$349 $480 $525 $315 $355 $635 $675 $930 $400 $451 $330 $400 $485 $460 $395 $255…" at bounding box center [841, 336] width 337 height 338
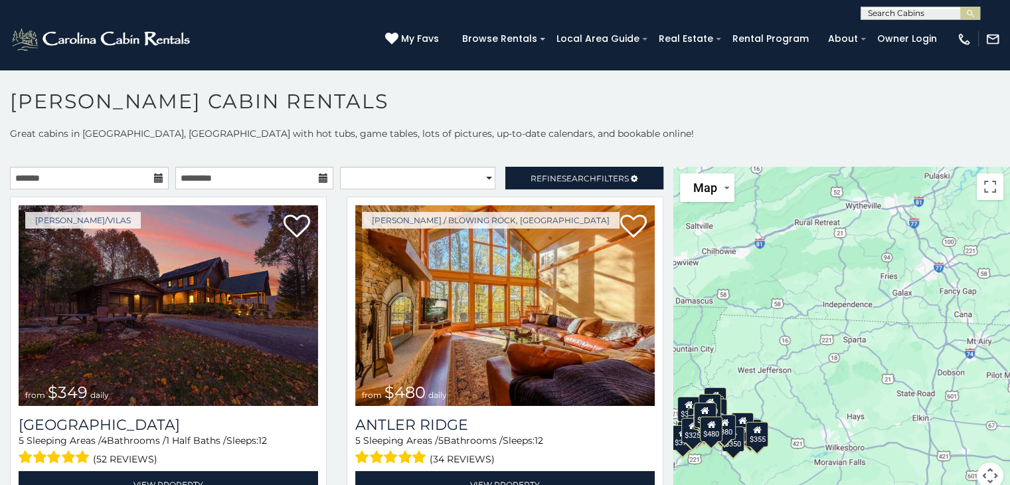
drag, startPoint x: 875, startPoint y: 254, endPoint x: 693, endPoint y: 359, distance: 210.1
click at [693, 359] on div "$349 $480 $525 $315 $355 $635 $675 $930 $400 $451 $330 $400 $485 $460 $395 $255…" at bounding box center [841, 336] width 337 height 338
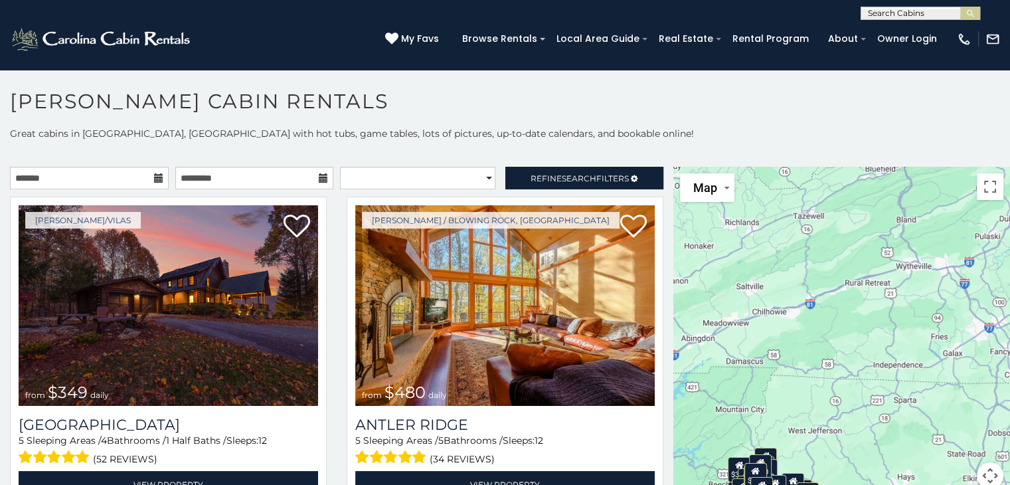
drag, startPoint x: 766, startPoint y: 331, endPoint x: 818, endPoint y: 393, distance: 81.6
click at [818, 393] on div "$349 $480 $525 $315 $355 $635 $675 $930 $400 $451 $330 $400 $485 $460 $395 $255…" at bounding box center [841, 336] width 337 height 338
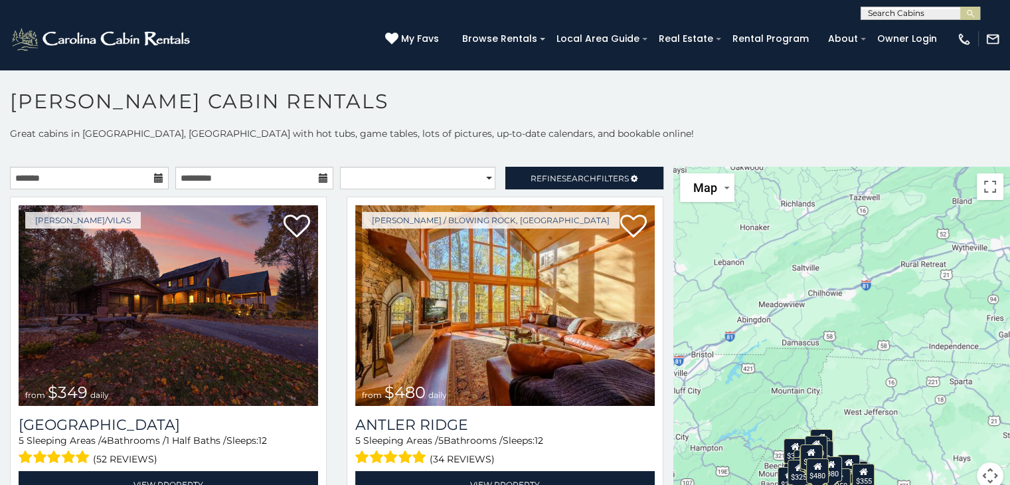
drag, startPoint x: 815, startPoint y: 327, endPoint x: 872, endPoint y: 309, distance: 60.1
click at [872, 309] on div "$349 $480 $525 $315 $355 $635 $675 $930 $400 $451 $330 $400 $485 $460 $395 $255…" at bounding box center [841, 336] width 337 height 338
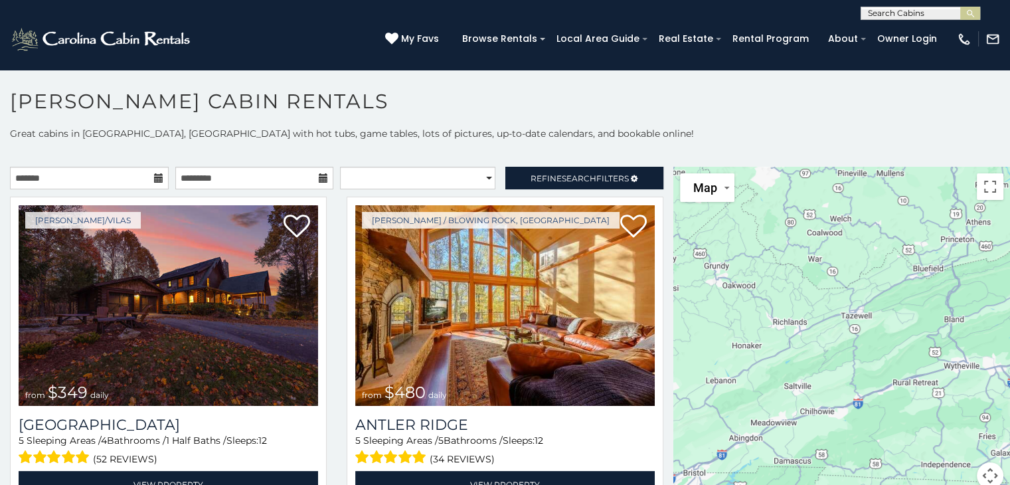
drag, startPoint x: 815, startPoint y: 226, endPoint x: 807, endPoint y: 346, distance: 119.8
click at [807, 346] on div "$349 $480 $525 $315 $355 $635 $675 $930 $400 $451 $330 $400 $485 $460 $395 $255…" at bounding box center [841, 336] width 337 height 338
